Goal: Information Seeking & Learning: Find specific fact

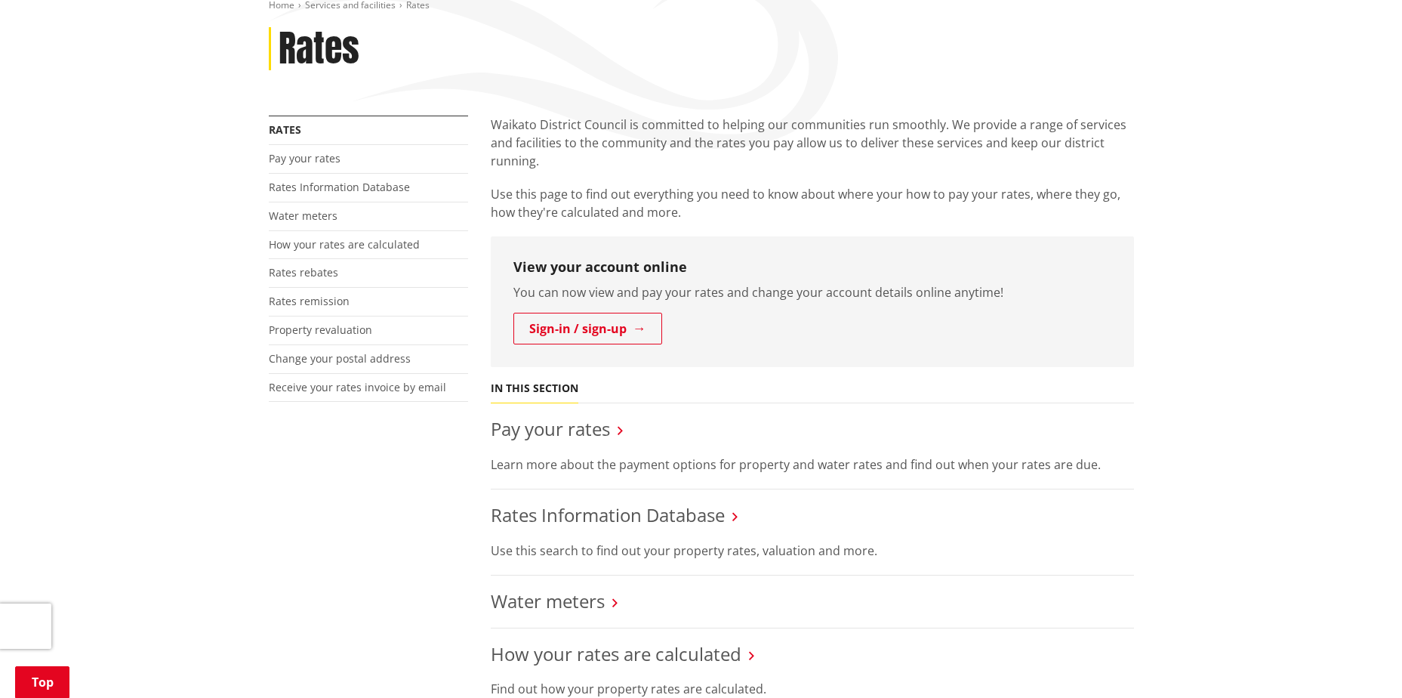
scroll to position [227, 0]
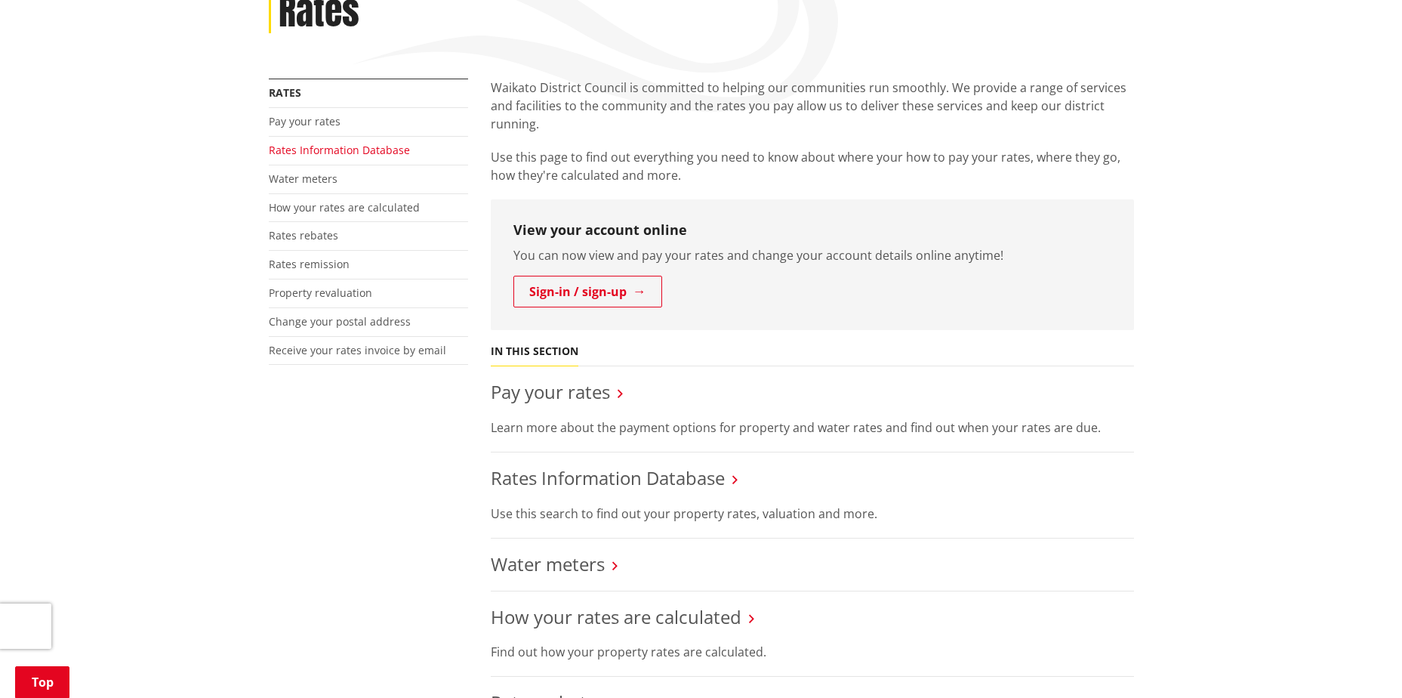
click at [367, 150] on link "Rates Information Database" at bounding box center [339, 150] width 141 height 14
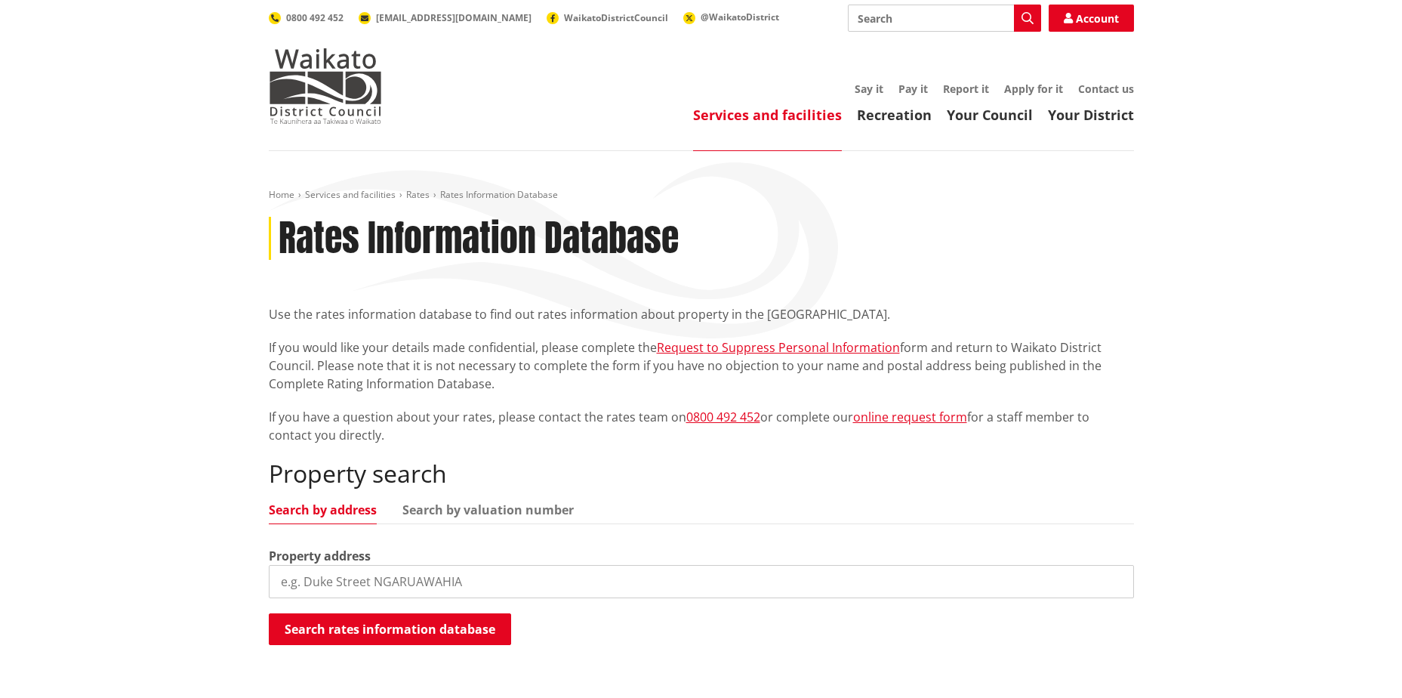
click at [812, 594] on input "search" at bounding box center [701, 581] width 865 height 33
type input "6 glenkirk"
click at [441, 639] on button "Search rates information database" at bounding box center [390, 629] width 242 height 32
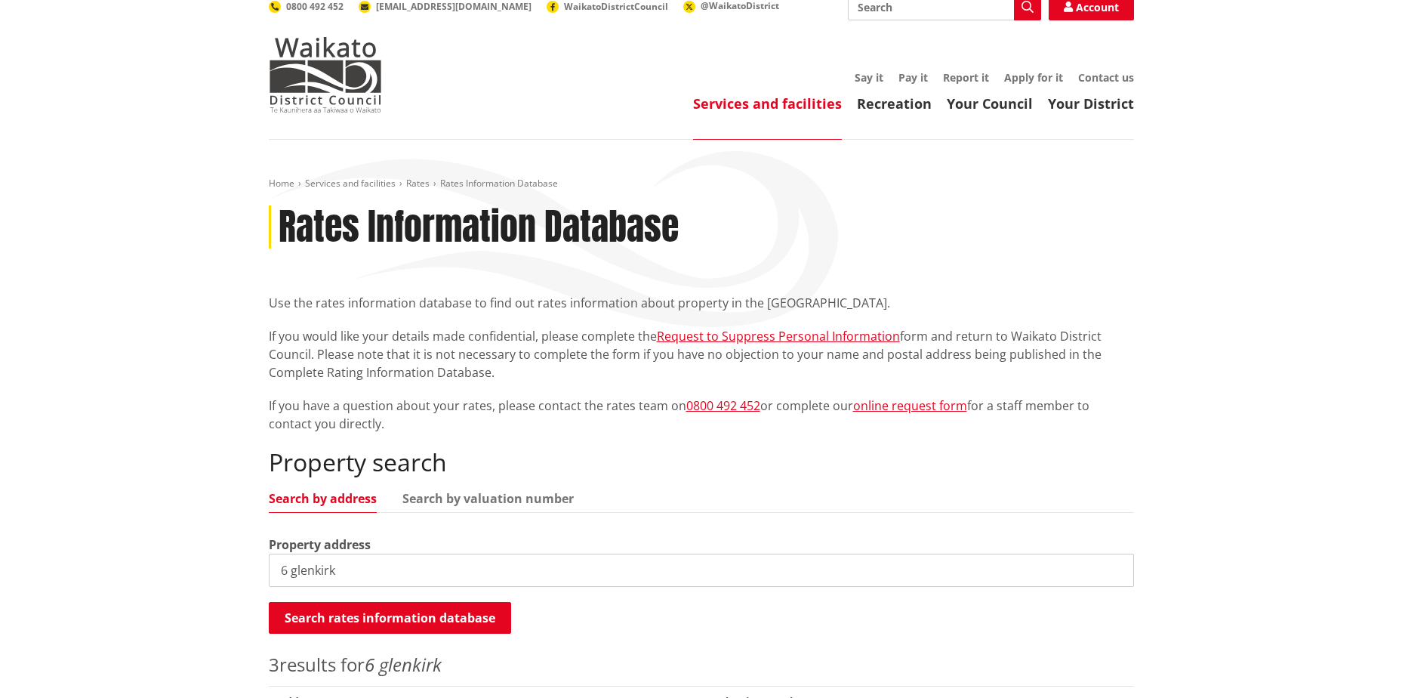
scroll to position [227, 0]
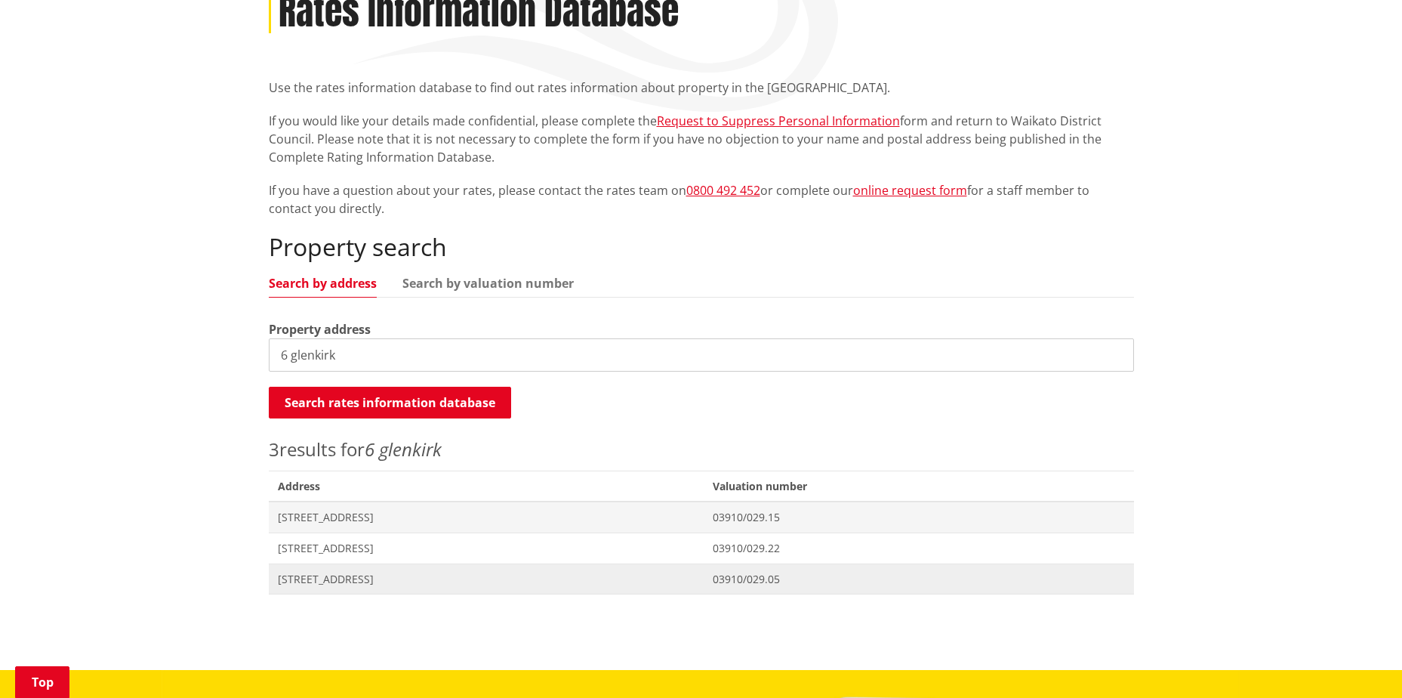
click at [353, 575] on span "6 Glenkirk Crescent POKENO" at bounding box center [487, 579] width 418 height 15
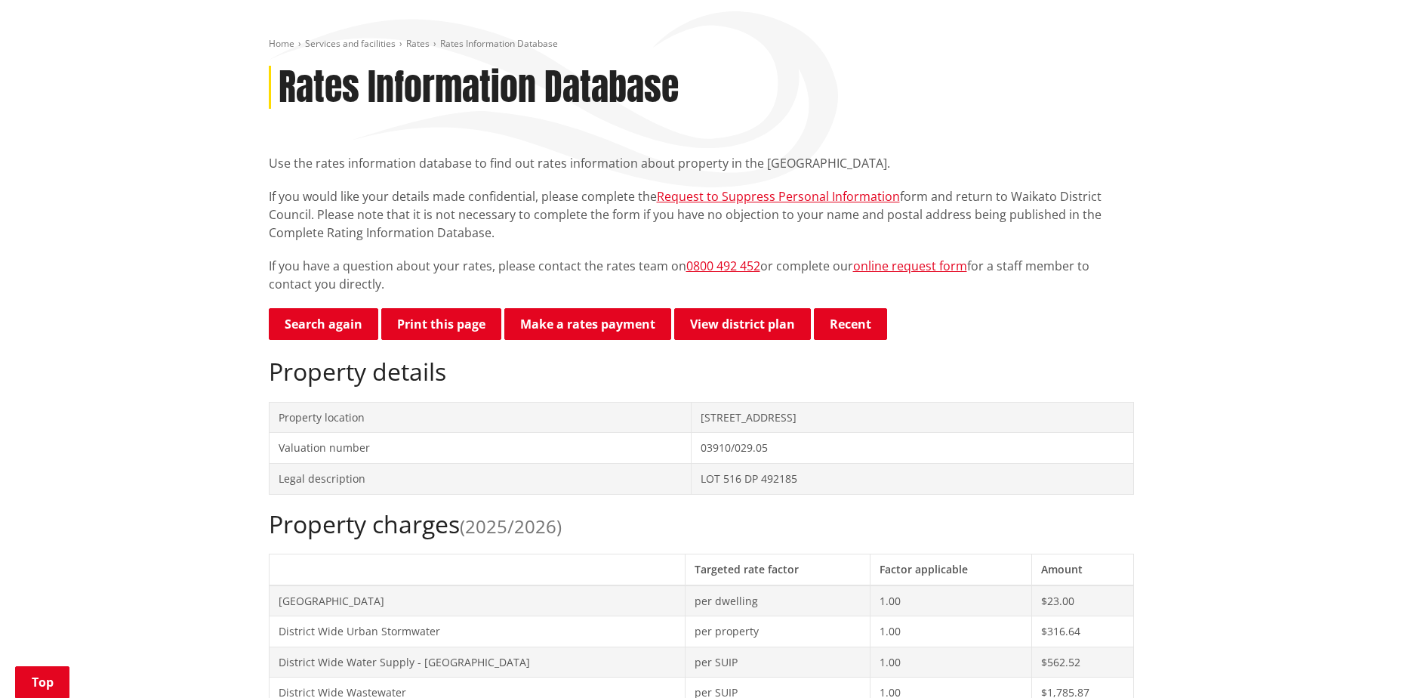
scroll to position [604, 0]
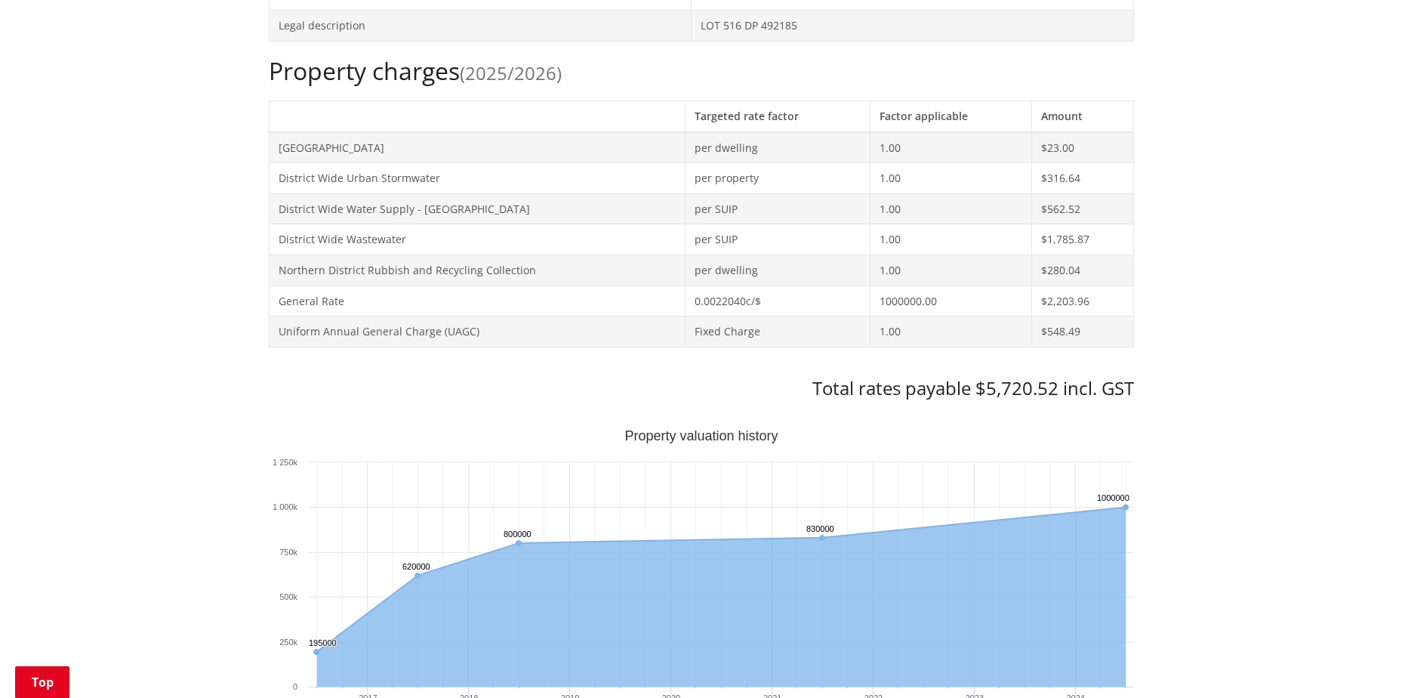
drag, startPoint x: 1211, startPoint y: 443, endPoint x: 1248, endPoint y: 565, distance: 127.3
click at [1248, 565] on div "Home Services and facilities Rates Rates Information Database Rates Information…" at bounding box center [701, 590] width 1402 height 2086
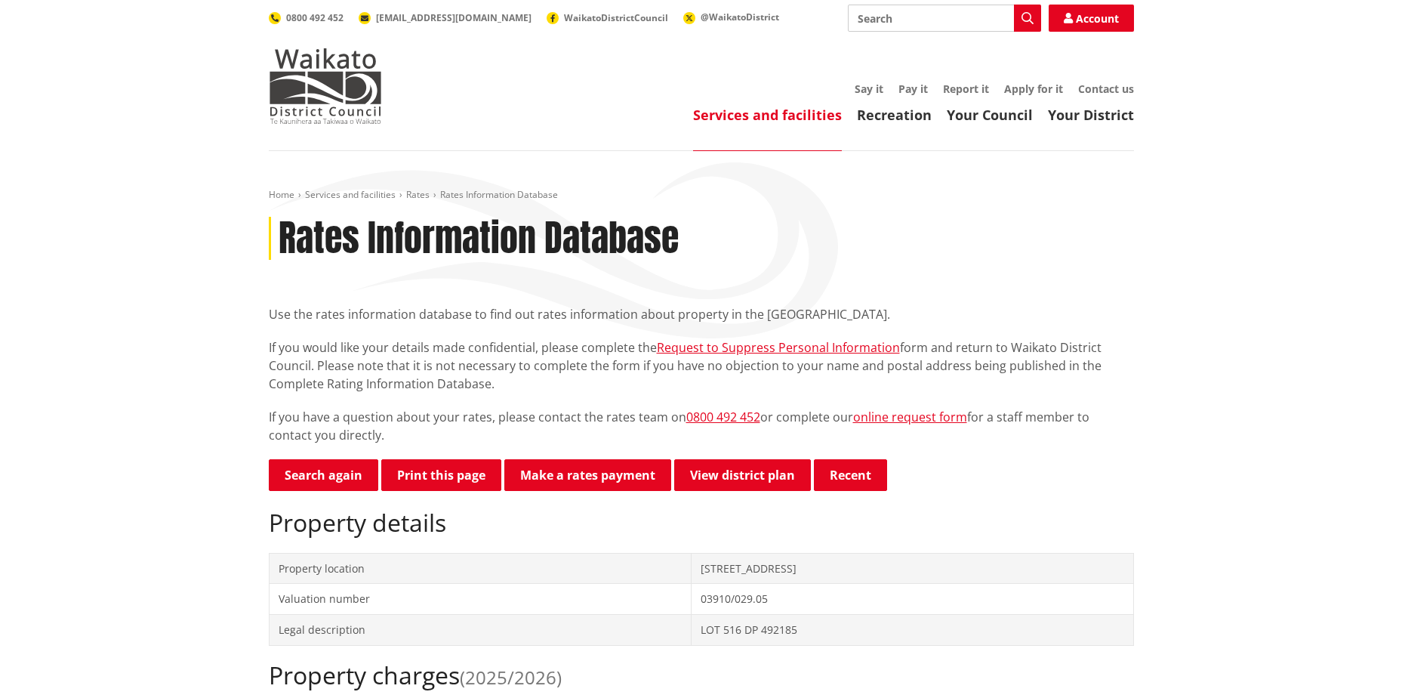
scroll to position [378, 0]
